Goal: Information Seeking & Learning: Learn about a topic

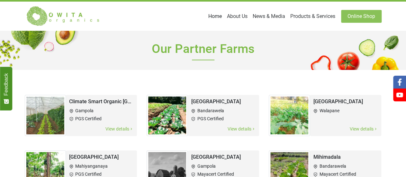
click at [218, 19] on link "Home" at bounding box center [215, 16] width 19 height 13
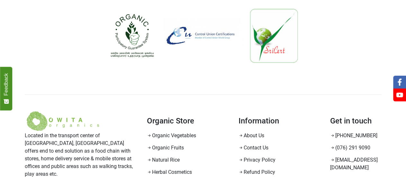
scroll to position [634, 0]
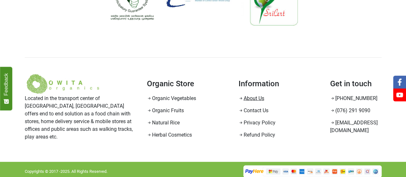
click at [252, 98] on link "About Us" at bounding box center [251, 98] width 26 height 6
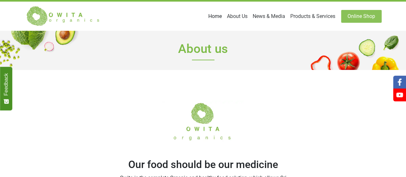
click at [214, 15] on link "Home" at bounding box center [215, 16] width 19 height 13
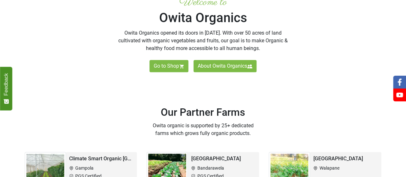
scroll to position [235, 0]
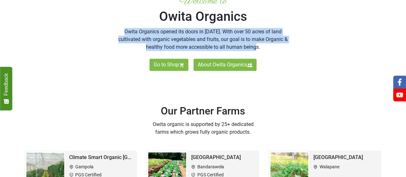
drag, startPoint x: 126, startPoint y: 30, endPoint x: 269, endPoint y: 46, distance: 143.9
click at [269, 46] on p "Owita Organics opened its doors in [DATE]. With over 50 acres of land cultivate…" at bounding box center [203, 39] width 174 height 23
copy p "Owita Organics opened its doors in [DATE]. With over 50 acres of land cultivate…"
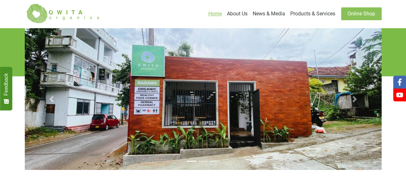
scroll to position [0, 0]
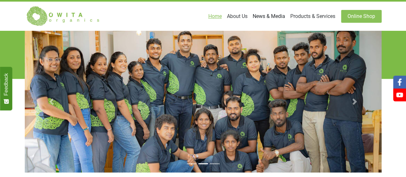
click at [280, 17] on link "News & Media" at bounding box center [269, 16] width 38 height 13
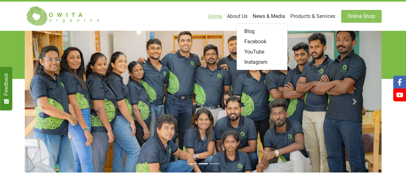
click at [266, 15] on link "News & Media" at bounding box center [269, 16] width 38 height 13
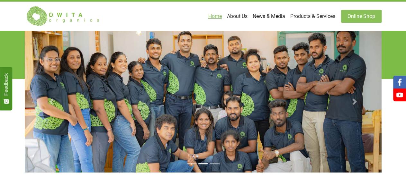
click at [266, 15] on link "News & Media" at bounding box center [269, 16] width 38 height 13
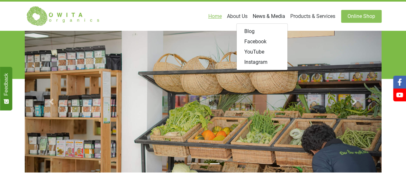
click at [266, 15] on link "News & Media" at bounding box center [269, 16] width 38 height 13
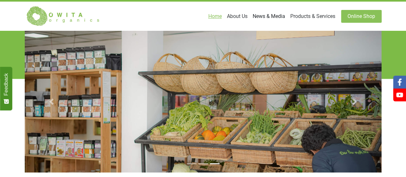
click at [260, 15] on link "News & Media" at bounding box center [269, 16] width 38 height 13
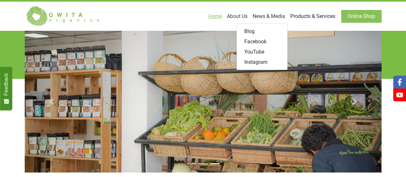
click at [307, 16] on link "Products & Services" at bounding box center [313, 16] width 50 height 13
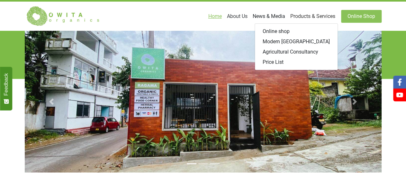
click at [280, 15] on link "News & Media" at bounding box center [269, 16] width 38 height 13
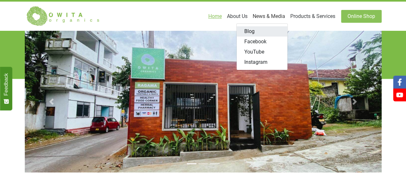
click at [266, 34] on link "Blog" at bounding box center [262, 31] width 51 height 10
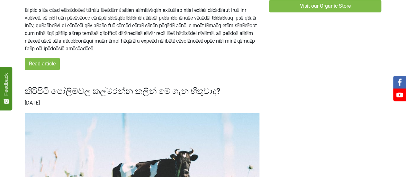
scroll to position [458, 0]
